Goal: Task Accomplishment & Management: Use online tool/utility

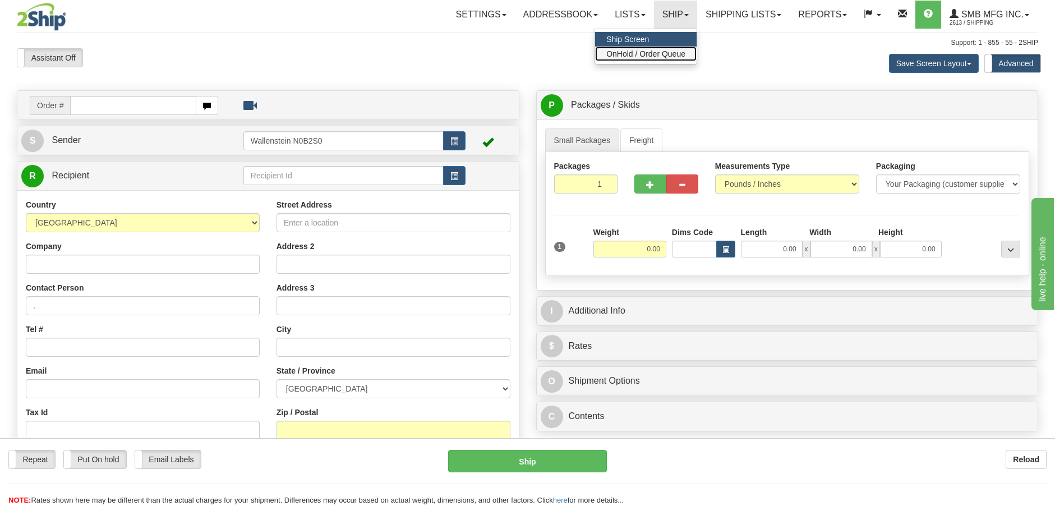
click at [648, 54] on span "OnHold / Order Queue" at bounding box center [645, 53] width 79 height 9
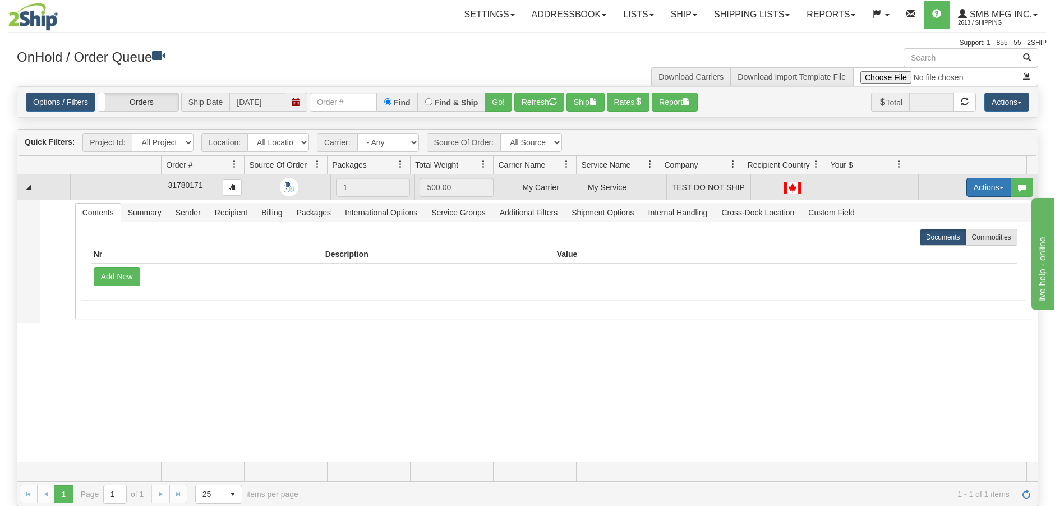
click at [966, 190] on button "Actions" at bounding box center [988, 187] width 45 height 19
click at [925, 210] on span "Open" at bounding box center [938, 208] width 27 height 9
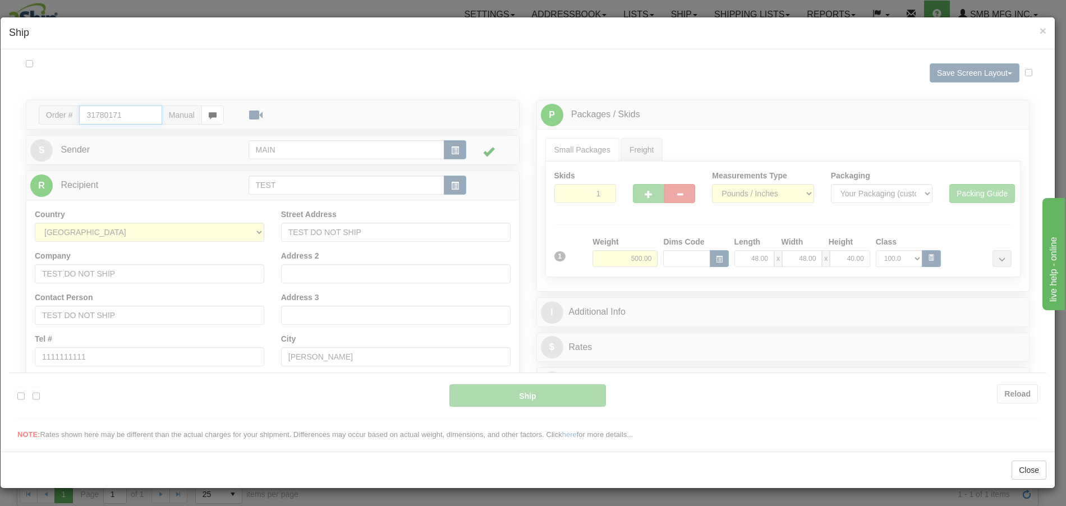
type input "22:13"
type input "16:00"
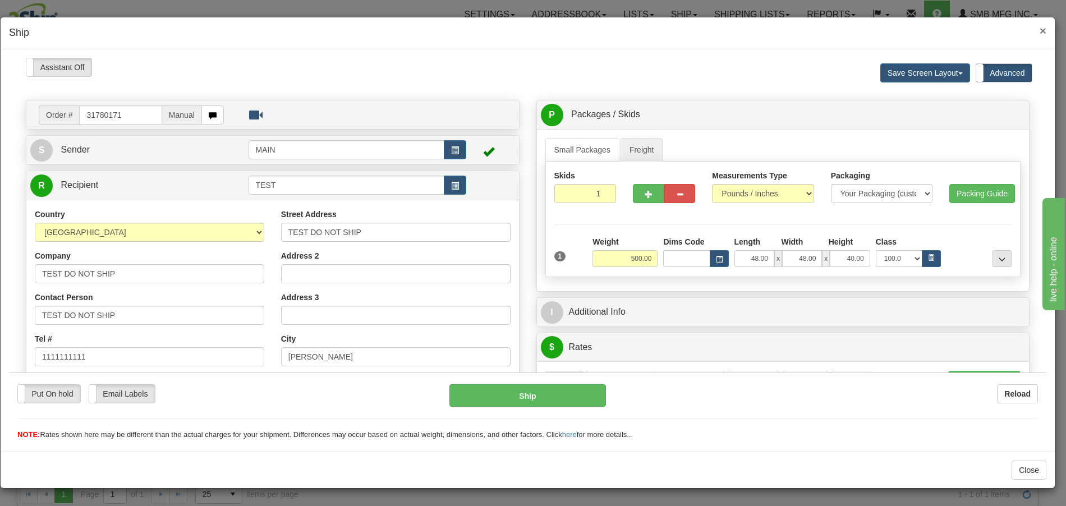
click at [1040, 33] on span "×" at bounding box center [1042, 30] width 7 height 13
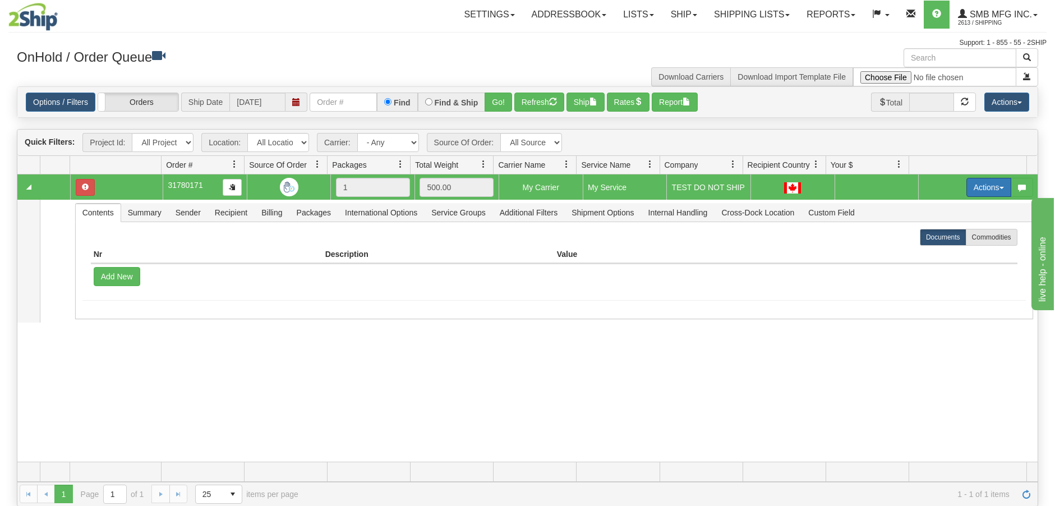
click at [970, 195] on button "Actions" at bounding box center [988, 187] width 45 height 19
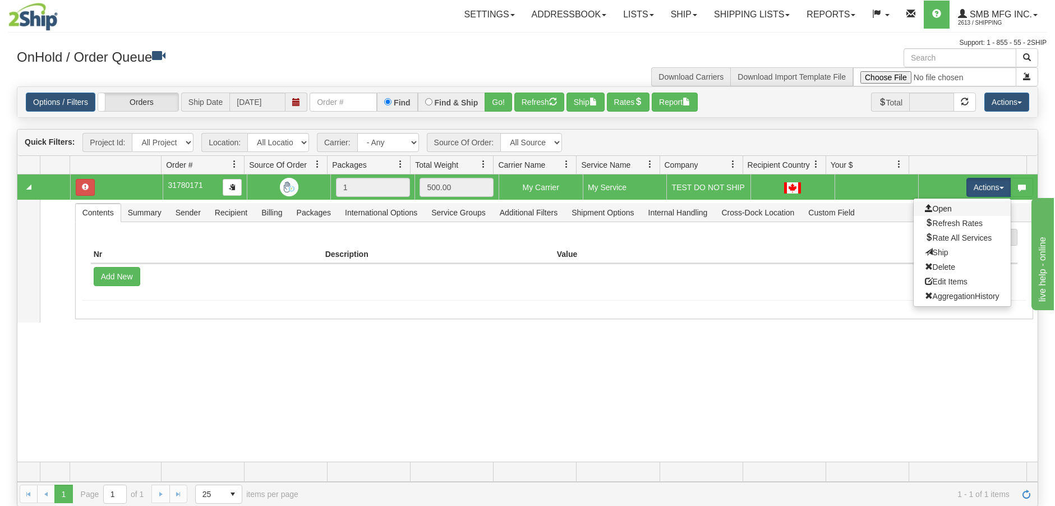
click at [957, 209] on link "Open" at bounding box center [962, 208] width 97 height 15
